Goal: Find specific page/section: Find specific page/section

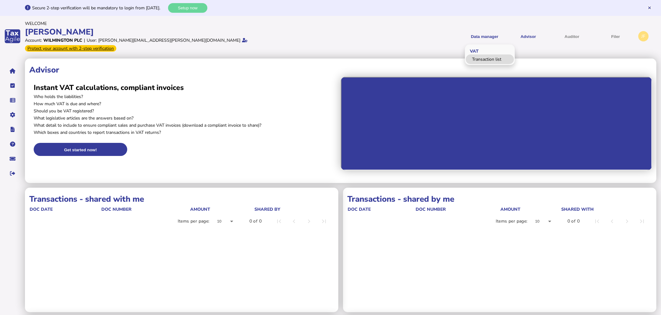
click at [481, 55] on link "Transaction list" at bounding box center [490, 60] width 48 height 10
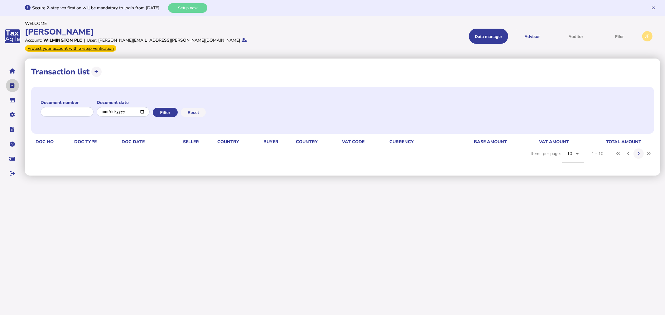
click at [13, 79] on button "navigate application pages" at bounding box center [12, 85] width 13 height 13
select select "**********"
select select "********"
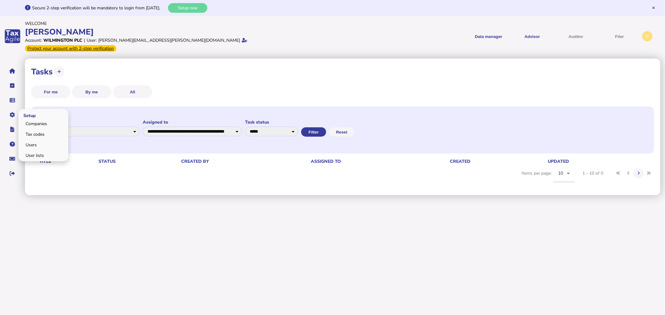
click at [14, 108] on li "Setup Companies Tax codes Users User lists" at bounding box center [12, 114] width 13 height 13
click at [14, 112] on button "navigate application pages" at bounding box center [12, 114] width 13 height 13
click at [12, 130] on icon "navigate application pages" at bounding box center [13, 130] width 4 height 0
click at [11, 144] on icon "navigate application pages" at bounding box center [12, 144] width 5 height 0
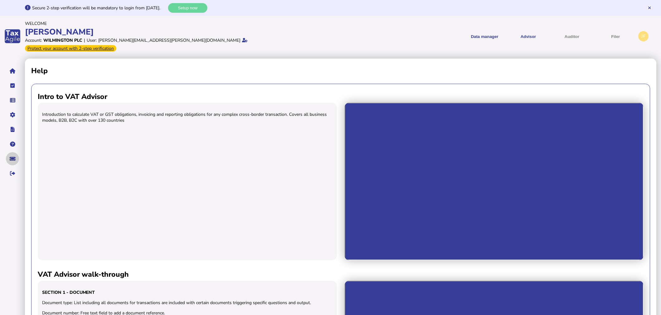
click at [11, 154] on button "navigate application pages" at bounding box center [12, 158] width 13 height 13
click at [10, 66] on button "navigate application pages" at bounding box center [12, 71] width 13 height 13
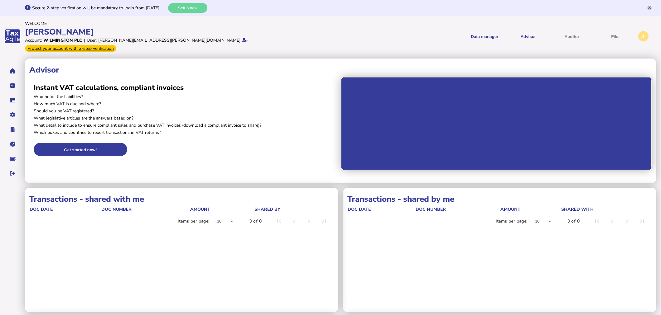
click at [650, 9] on icon at bounding box center [649, 8] width 2 height 4
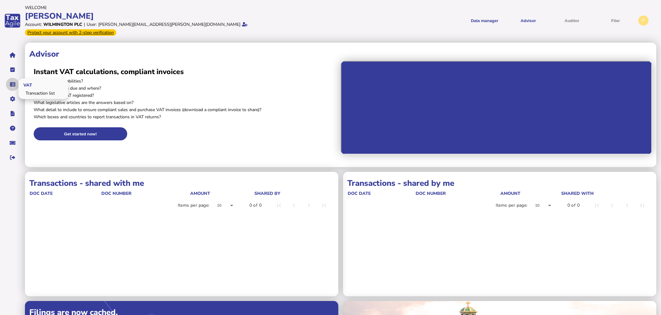
click at [13, 78] on button "navigate application pages" at bounding box center [12, 84] width 13 height 13
click at [34, 89] on link "Transaction list" at bounding box center [43, 94] width 48 height 10
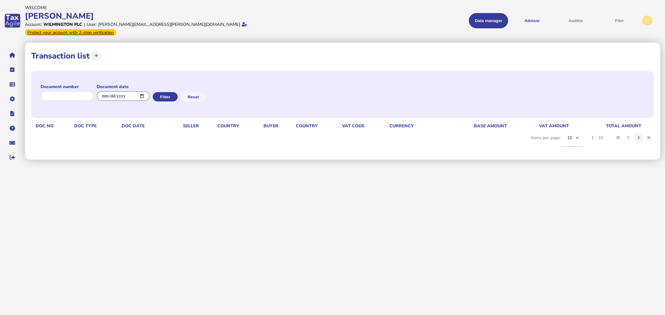
click at [150, 91] on input "date" at bounding box center [123, 96] width 53 height 10
type input "**********"
click at [172, 92] on button "Filter" at bounding box center [165, 96] width 25 height 9
click at [523, 20] on button "Advisor" at bounding box center [531, 20] width 39 height 15
click at [482, 30] on span "VAT" at bounding box center [477, 35] width 17 height 15
